Goal: Task Accomplishment & Management: Complete application form

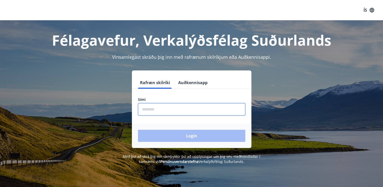
click at [161, 108] on input "phone" at bounding box center [191, 109] width 107 height 12
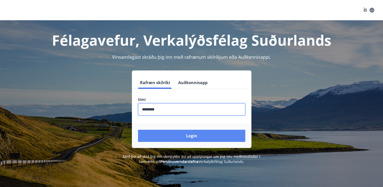
type input "********"
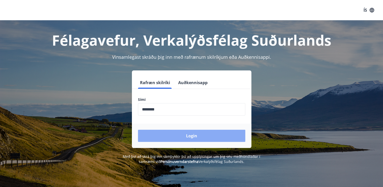
click at [194, 137] on button "Login" at bounding box center [191, 136] width 107 height 12
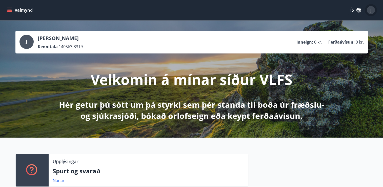
click at [368, 11] on div "J" at bounding box center [371, 10] width 8 height 8
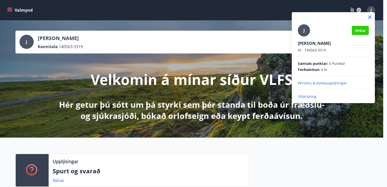
click at [257, 26] on div at bounding box center [193, 93] width 387 height 187
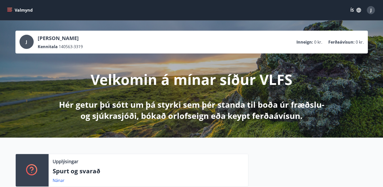
click at [10, 9] on icon "menu" at bounding box center [9, 9] width 5 height 1
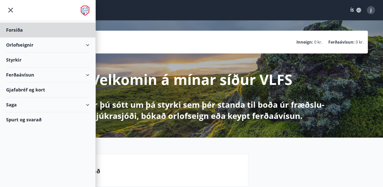
click at [17, 37] on div "Styrkir" at bounding box center [47, 30] width 83 height 15
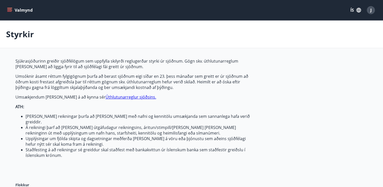
type input "***"
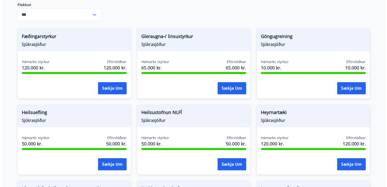
scroll to position [132, 0]
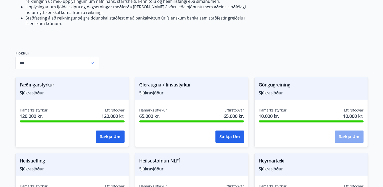
click at [344, 130] on button "Sækja um" at bounding box center [349, 136] width 29 height 12
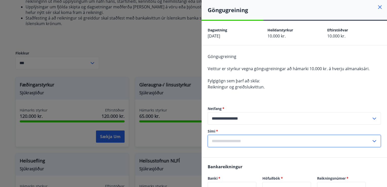
click at [311, 139] on input "text" at bounding box center [290, 141] width 164 height 12
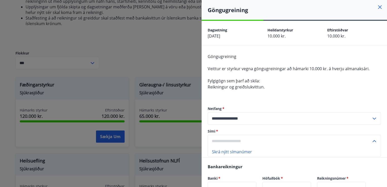
click at [286, 138] on input "text" at bounding box center [290, 141] width 164 height 12
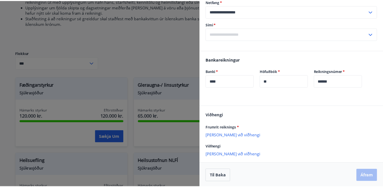
scroll to position [107, 0]
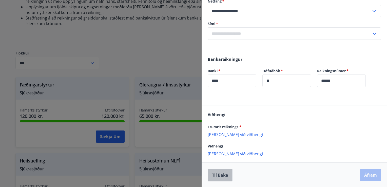
click at [219, 175] on button "Til baka" at bounding box center [220, 175] width 25 height 13
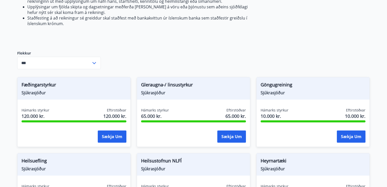
scroll to position [0, 0]
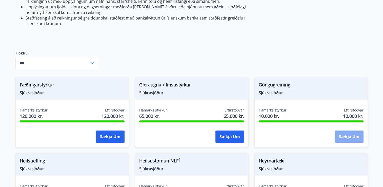
click at [345, 130] on button "Sækja um" at bounding box center [349, 136] width 29 height 12
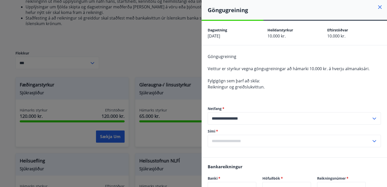
click at [371, 139] on icon at bounding box center [374, 141] width 6 height 6
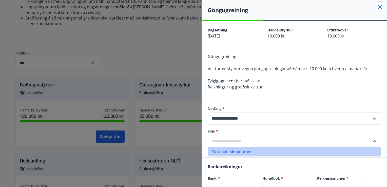
click at [315, 156] on li "Skrá nýtt símanúmer" at bounding box center [294, 151] width 173 height 9
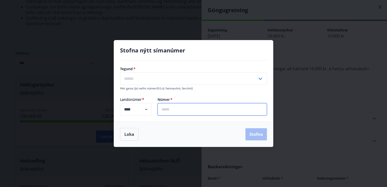
click at [173, 108] on input "text" at bounding box center [211, 109] width 109 height 12
type input "*******"
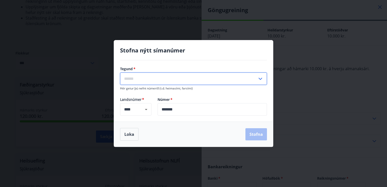
click at [152, 79] on input "text" at bounding box center [188, 78] width 137 height 12
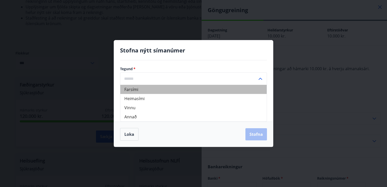
click at [134, 90] on li "Farsími" at bounding box center [193, 89] width 146 height 9
type input "*******"
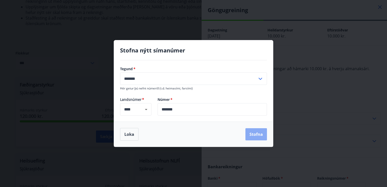
click at [256, 134] on button "Stofna" at bounding box center [256, 134] width 22 height 12
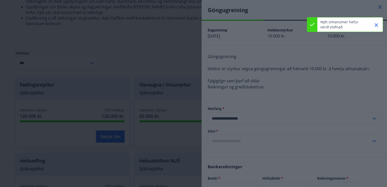
type input "**********"
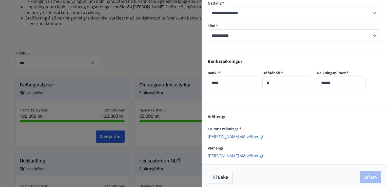
scroll to position [107, 0]
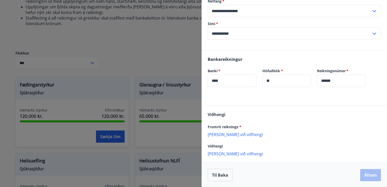
click at [227, 133] on p "[PERSON_NAME] við viðhengi" at bounding box center [294, 134] width 173 height 5
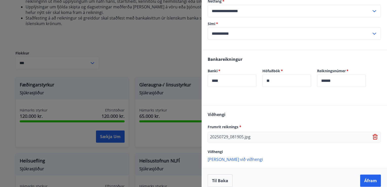
click at [230, 157] on p "[PERSON_NAME] við viðhengi" at bounding box center [294, 158] width 173 height 5
click at [367, 181] on button "Áfram" at bounding box center [370, 180] width 21 height 12
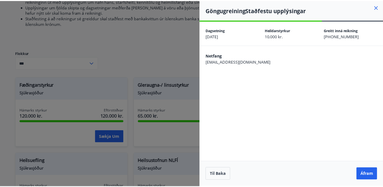
scroll to position [0, 0]
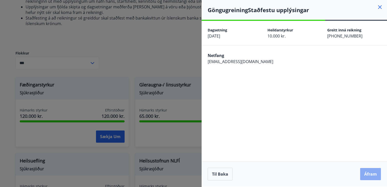
click at [367, 172] on button "Áfram" at bounding box center [370, 174] width 21 height 12
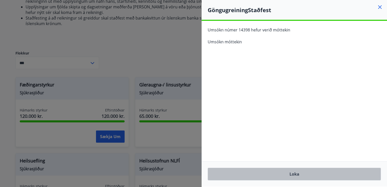
click at [294, 174] on button "Loka" at bounding box center [294, 174] width 173 height 13
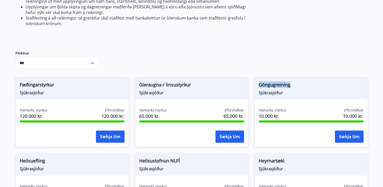
drag, startPoint x: 290, startPoint y: 80, endPoint x: 257, endPoint y: 81, distance: 33.2
click at [257, 81] on div "Göngugreining Sjúkrasjóður" at bounding box center [311, 88] width 113 height 22
copy span "Göngugreining"
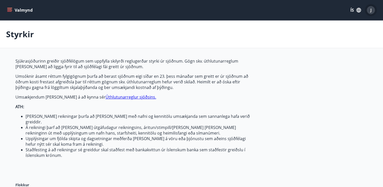
click at [369, 9] on div "J" at bounding box center [371, 10] width 8 height 8
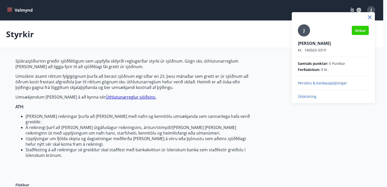
click at [265, 127] on div at bounding box center [193, 93] width 387 height 187
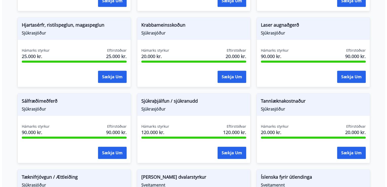
scroll to position [344, 0]
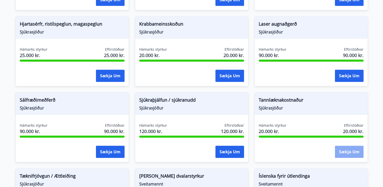
click at [350, 146] on button "Sækja um" at bounding box center [349, 152] width 29 height 12
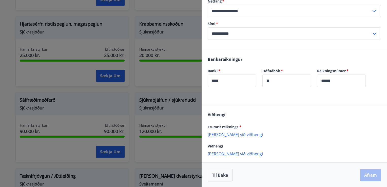
scroll to position [89, 0]
click at [233, 134] on p "[PERSON_NAME] við viðhengi" at bounding box center [294, 134] width 173 height 5
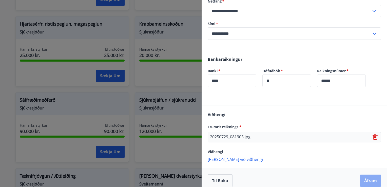
click at [367, 178] on button "Áfram" at bounding box center [370, 180] width 21 height 12
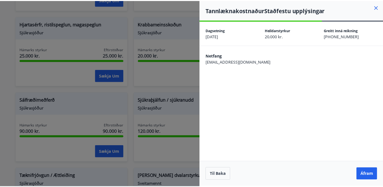
scroll to position [0, 0]
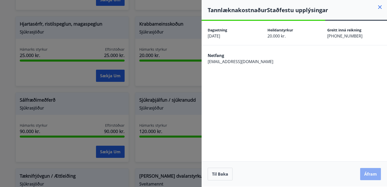
click at [372, 173] on button "Áfram" at bounding box center [370, 174] width 21 height 12
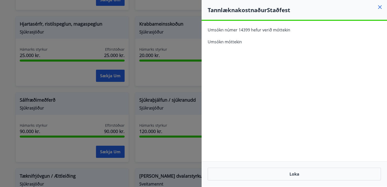
click at [379, 7] on icon at bounding box center [380, 7] width 6 height 6
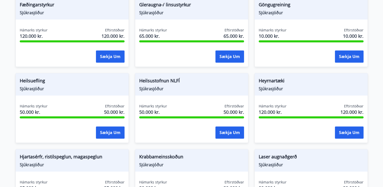
scroll to position [172, 0]
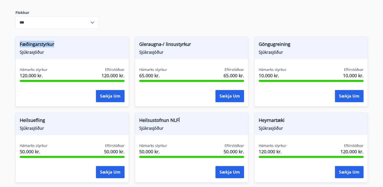
drag, startPoint x: 54, startPoint y: 38, endPoint x: 18, endPoint y: 41, distance: 36.3
click at [18, 41] on div "Fæðingarstyrkur Sjúkrasjóður" at bounding box center [72, 48] width 113 height 22
copy span "Fæðingarstyrkur"
drag, startPoint x: 47, startPoint y: 114, endPoint x: 19, endPoint y: 112, distance: 27.9
click at [19, 113] on div "Heilsuefling Sjúkrasjóður" at bounding box center [72, 124] width 113 height 22
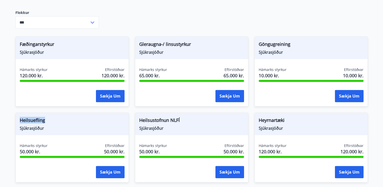
click at [19, 113] on div "Heilsuefling Sjúkrasjóður" at bounding box center [72, 124] width 113 height 22
copy span "Heilsuefling"
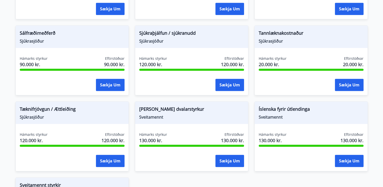
scroll to position [412, 0]
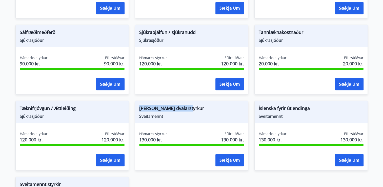
drag, startPoint x: 192, startPoint y: 102, endPoint x: 139, endPoint y: 101, distance: 53.4
click at [139, 105] on span "[PERSON_NAME] dvalarstyrkur" at bounding box center [191, 109] width 105 height 9
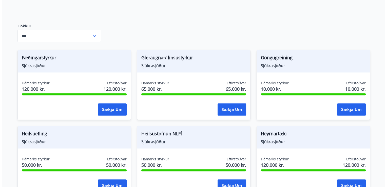
scroll to position [156, 0]
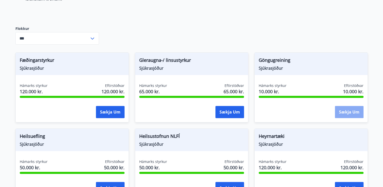
click at [347, 106] on button "Sækja um" at bounding box center [349, 112] width 29 height 12
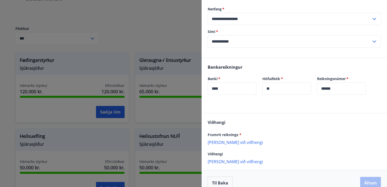
scroll to position [107, 0]
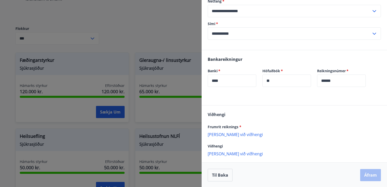
click at [237, 134] on p "[PERSON_NAME] við viðhengi" at bounding box center [294, 134] width 173 height 5
click at [229, 134] on p "[PERSON_NAME] við viðhengi" at bounding box center [294, 134] width 173 height 5
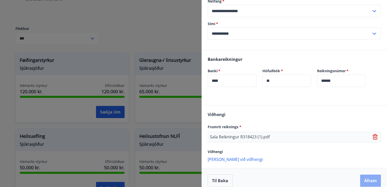
click at [367, 178] on button "Áfram" at bounding box center [370, 180] width 21 height 12
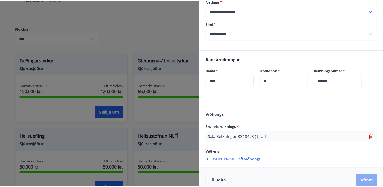
scroll to position [0, 0]
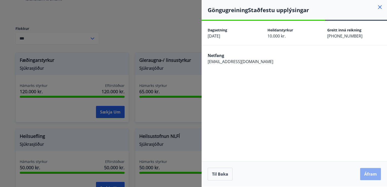
click at [373, 174] on button "Áfram" at bounding box center [370, 174] width 21 height 12
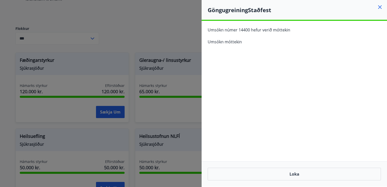
click at [380, 6] on icon at bounding box center [380, 7] width 6 height 6
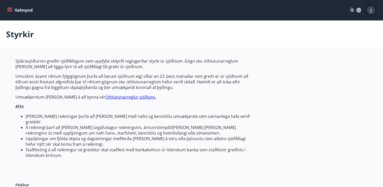
click at [370, 9] on div "J" at bounding box center [371, 10] width 8 height 8
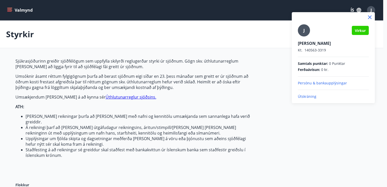
click at [309, 96] on p "Útskráning" at bounding box center [333, 96] width 71 height 5
